Goal: Navigation & Orientation: Find specific page/section

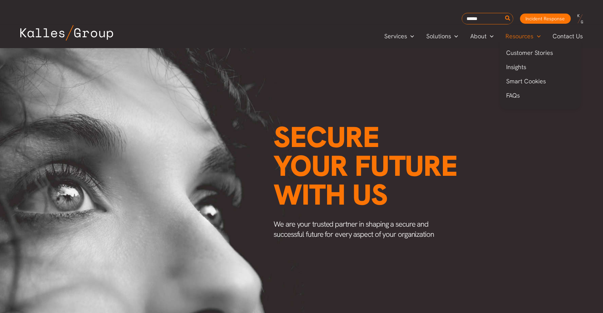
scroll to position [0, 816]
click at [488, 79] on span "Careers" at bounding box center [482, 81] width 22 height 8
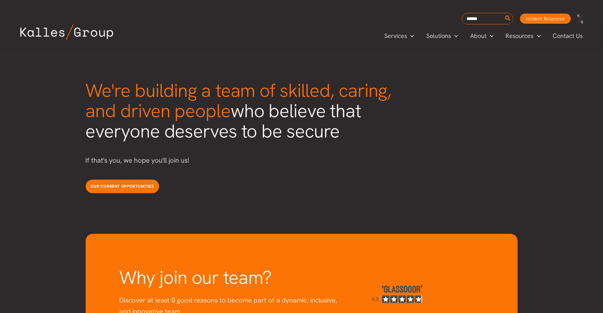
scroll to position [1707, 0]
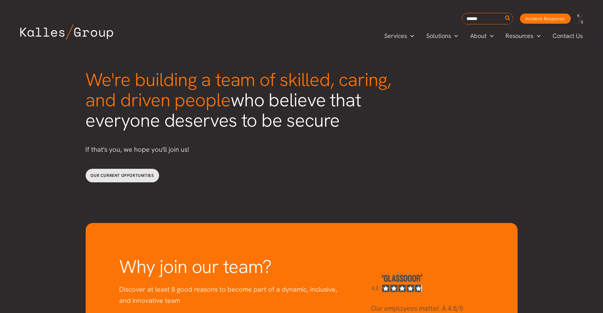
click at [108, 173] on span "Our current opportunities" at bounding box center [122, 175] width 63 height 5
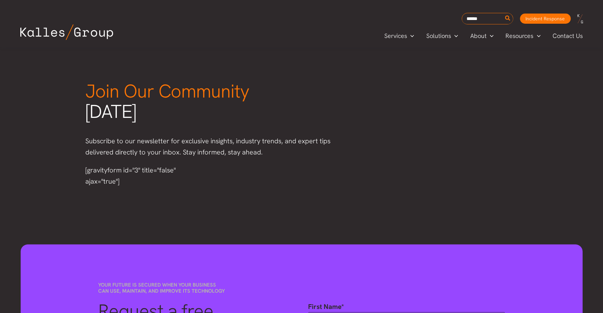
scroll to position [828, 0]
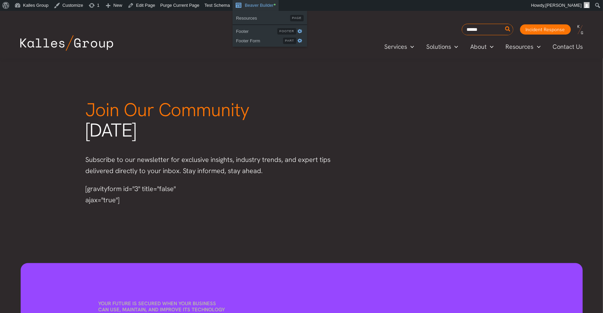
click at [272, 6] on link "Beaver Builder •" at bounding box center [256, 5] width 46 height 11
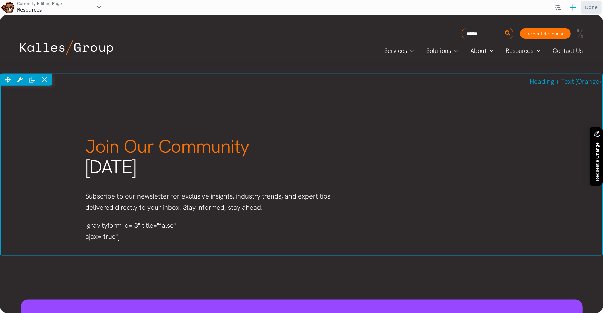
scroll to position [798, 0]
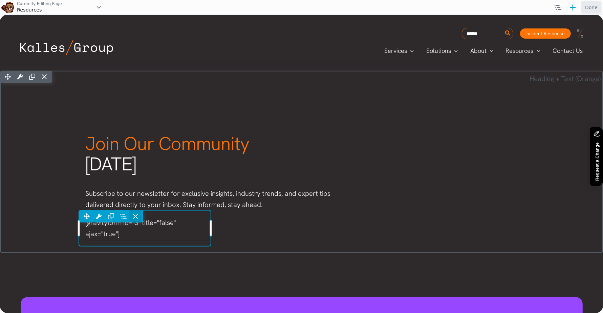
click at [137, 216] on icon at bounding box center [135, 216] width 7 height 7
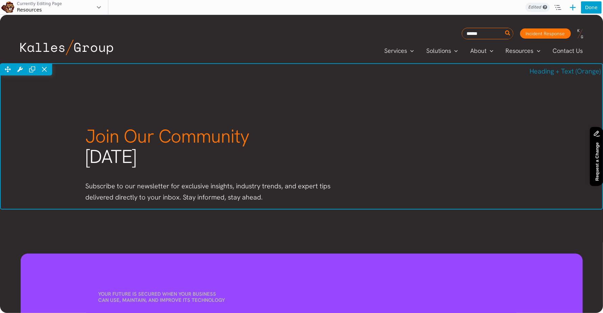
scroll to position [807, 0]
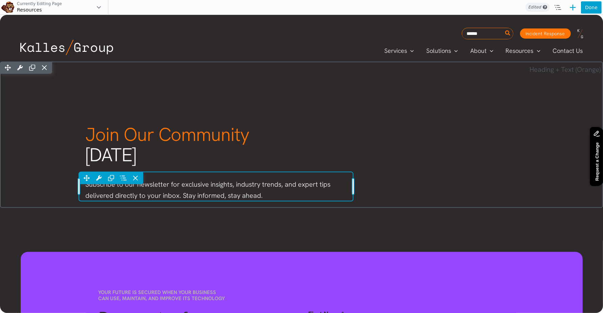
click at [161, 186] on div "Move Up Move Down Text Editor Settings Copy Text Editor Settings Paste Text Edi…" at bounding box center [216, 186] width 274 height 29
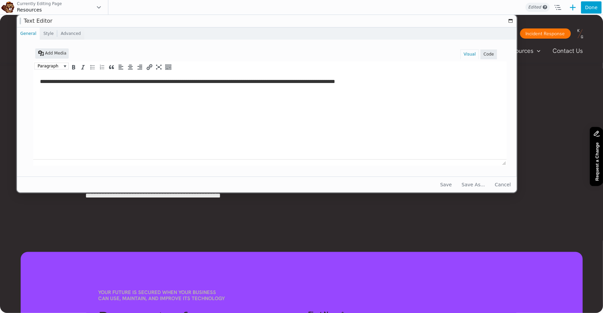
scroll to position [0, 0]
click at [108, 82] on p "**********" at bounding box center [268, 81] width 457 height 7
click at [445, 182] on button "Save" at bounding box center [446, 185] width 20 height 12
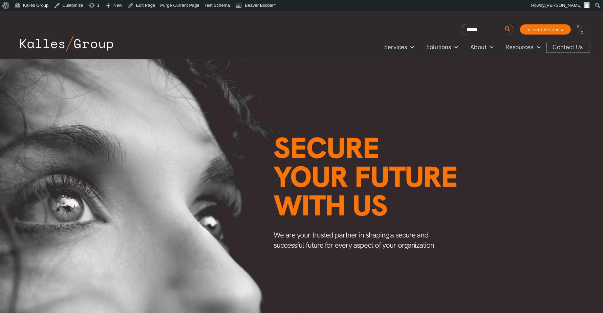
click at [578, 48] on span "Contact Us" at bounding box center [568, 47] width 30 height 10
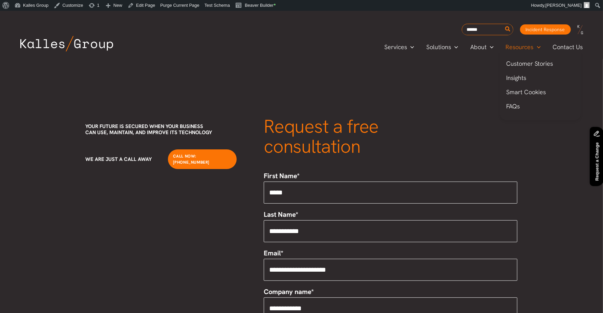
click at [519, 47] on span "Resources" at bounding box center [520, 47] width 28 height 10
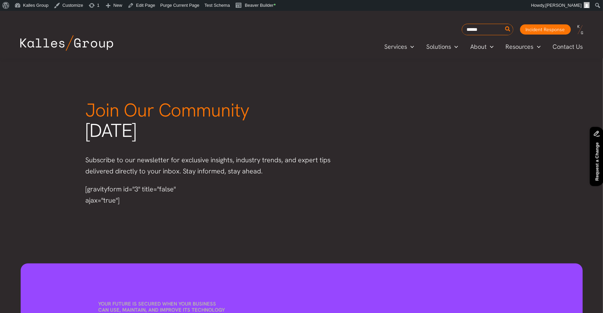
scroll to position [834, 0]
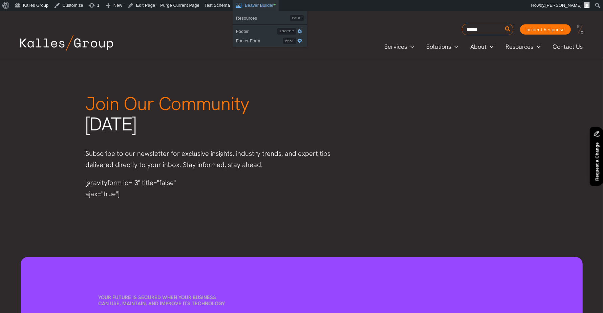
click at [243, 4] on span "Toolbar" at bounding box center [239, 4] width 8 height 9
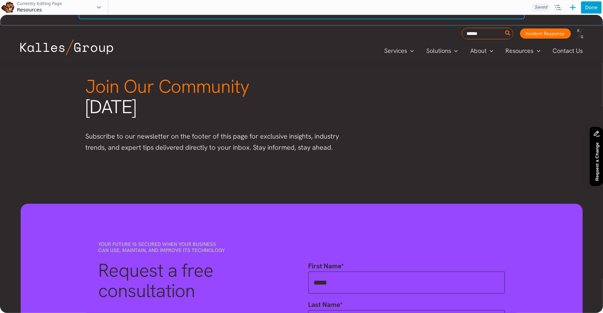
scroll to position [869, 0]
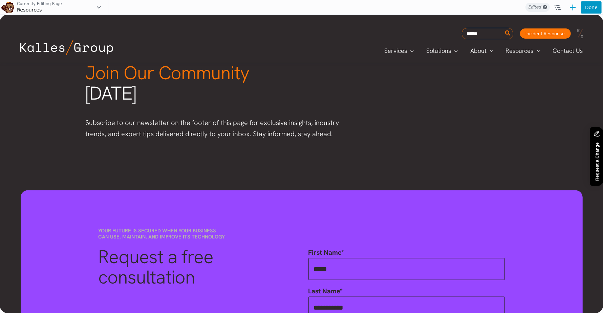
click at [592, 4] on button "Done" at bounding box center [591, 7] width 21 height 12
click at [576, 6] on span "Publish" at bounding box center [564, 7] width 25 height 12
